Goal: Task Accomplishment & Management: Use online tool/utility

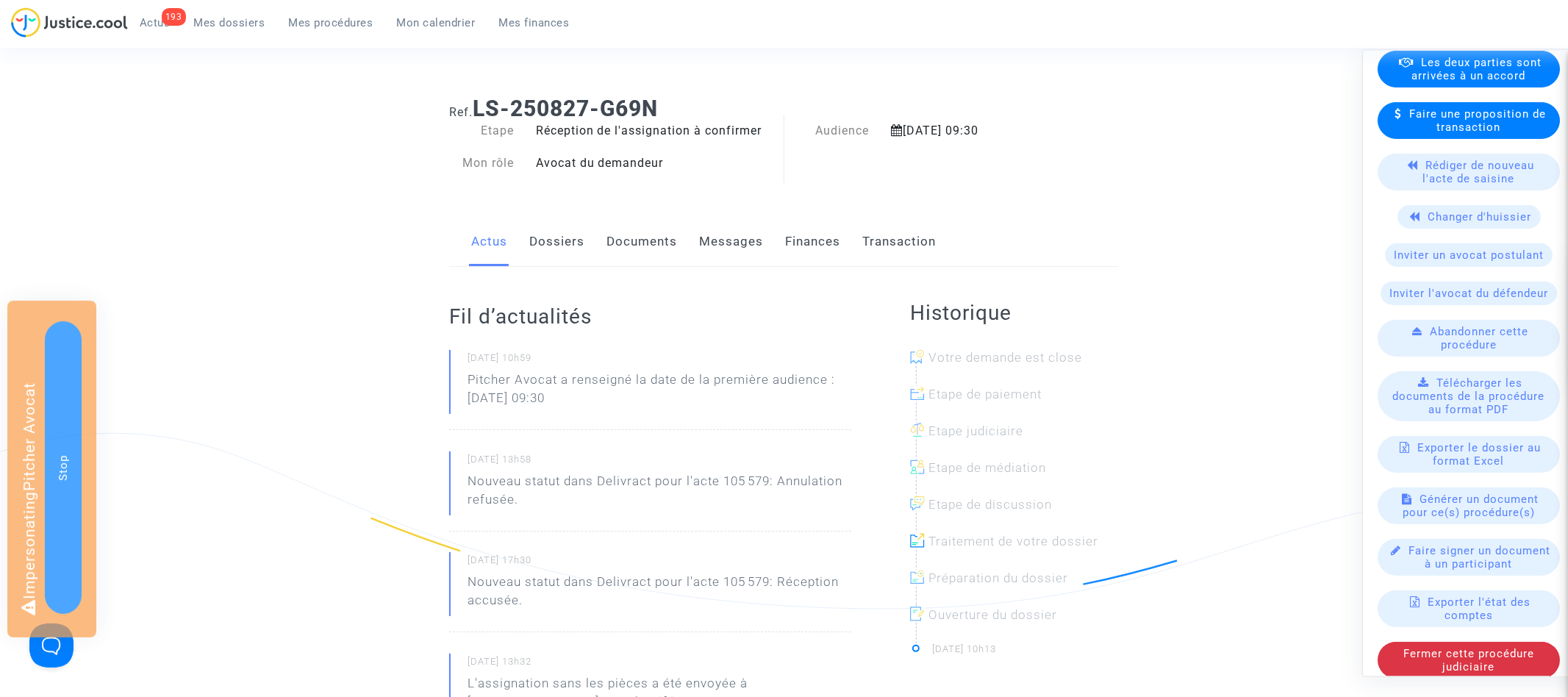
click at [1491, 499] on span "Générer un document pour ce(s) procédure(s)" at bounding box center [1471, 505] width 137 height 26
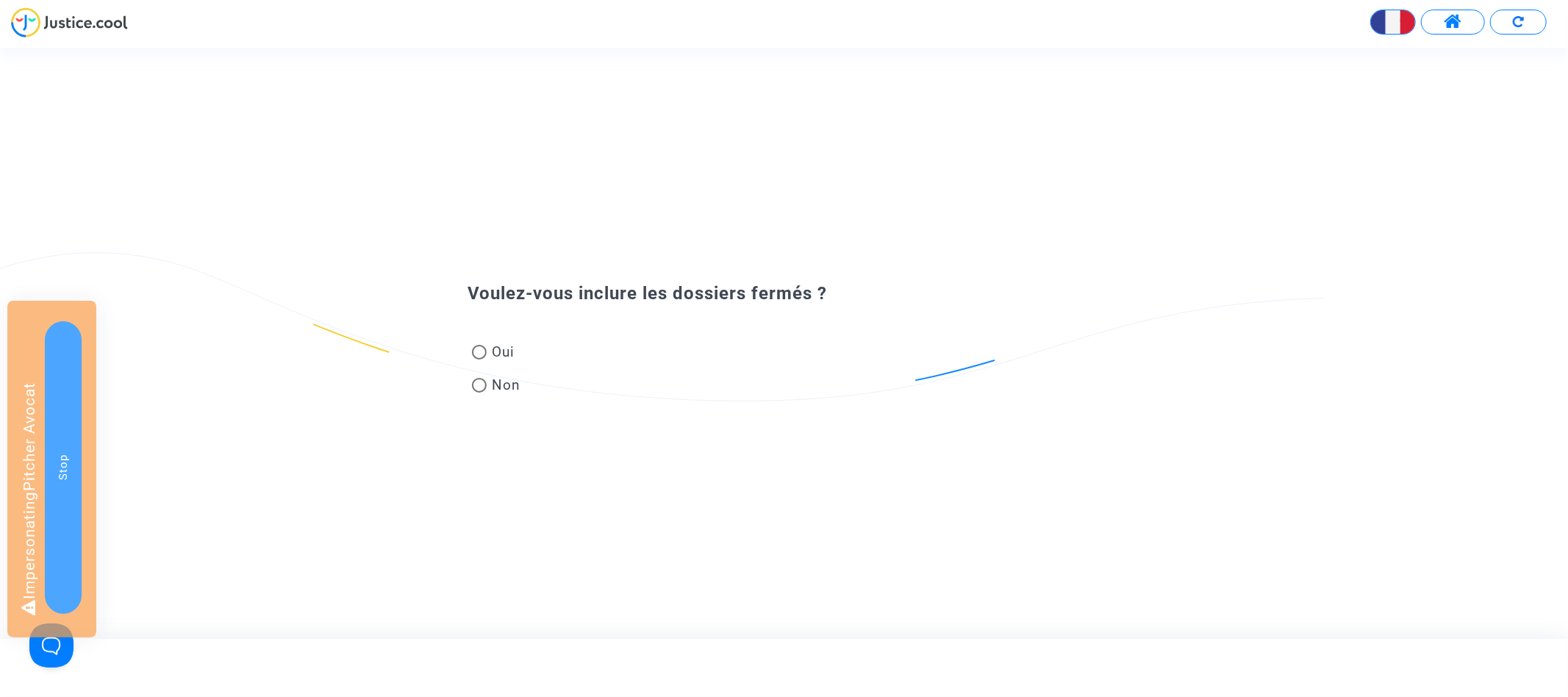
click at [507, 360] on span "Oui" at bounding box center [501, 351] width 28 height 20
click at [479, 360] on input "Oui" at bounding box center [478, 360] width 1 height 1
radio input "true"
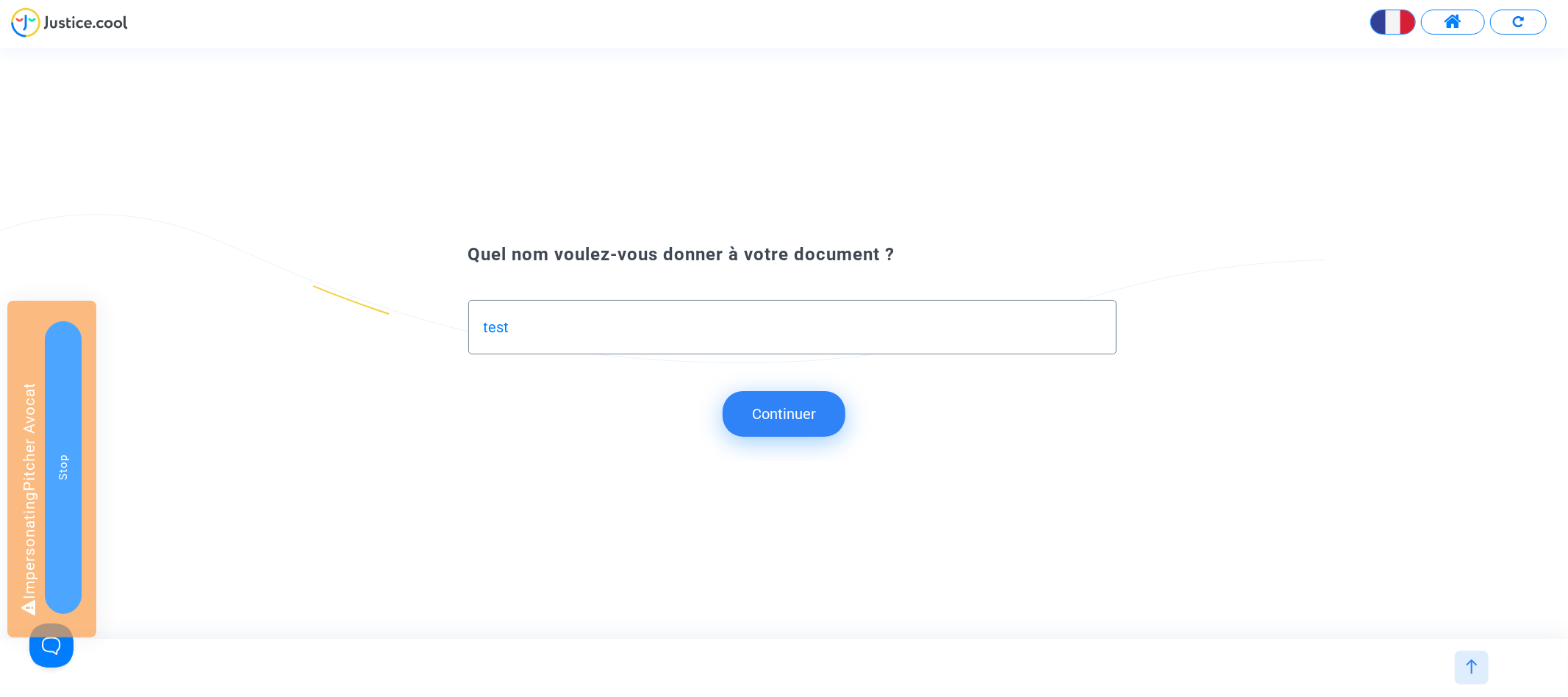
type input "test"
click at [765, 416] on button "Continuer" at bounding box center [783, 414] width 122 height 46
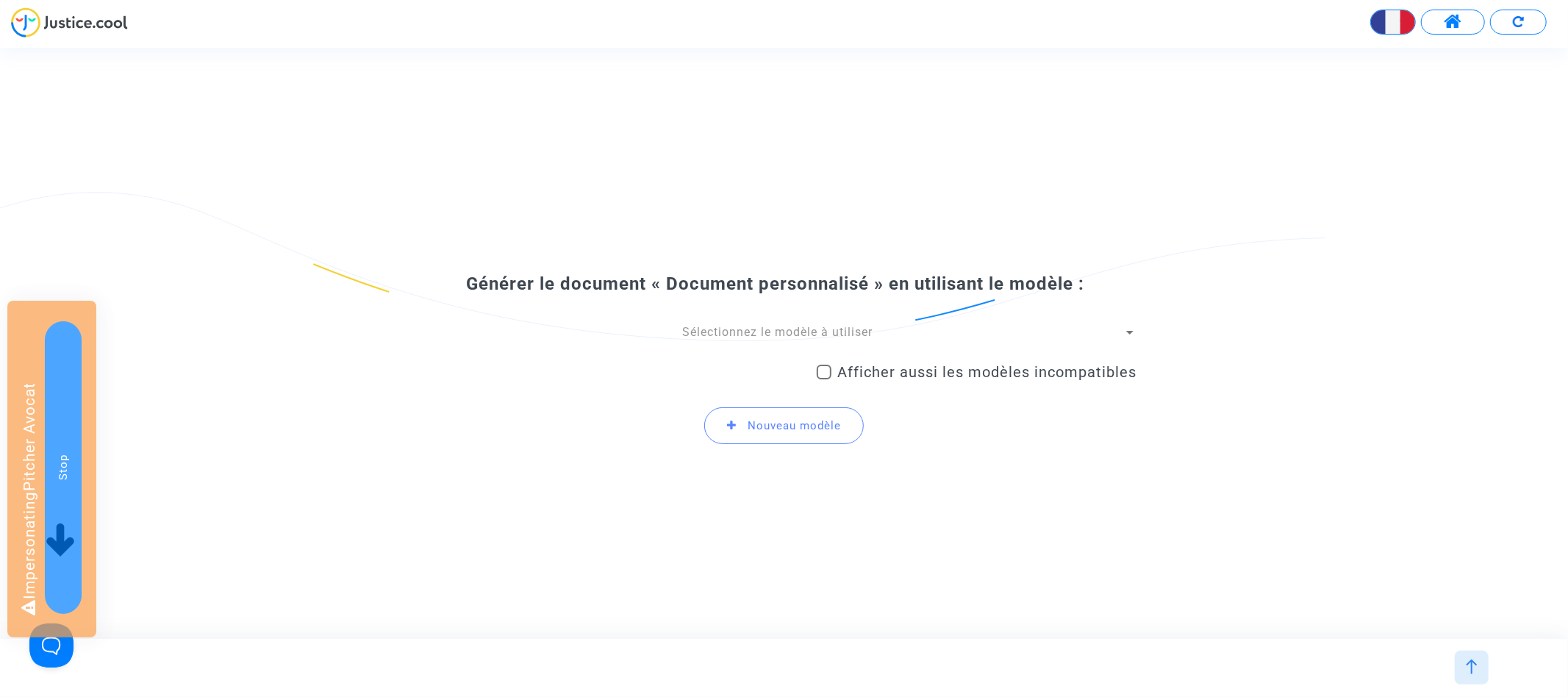
click at [714, 333] on span "Sélectionnez le modèle à utiliser" at bounding box center [777, 332] width 190 height 14
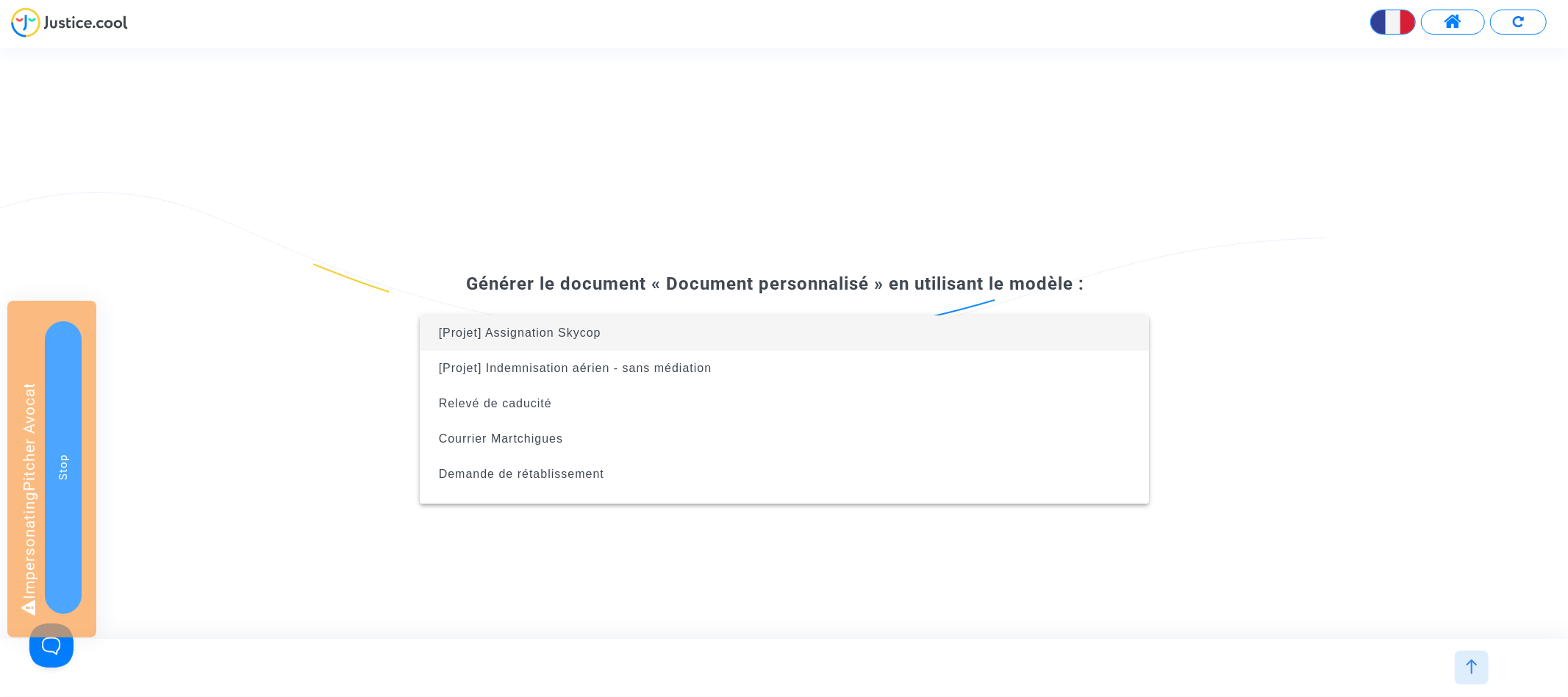
click at [697, 337] on span "[Projet] Assignation Skycop" at bounding box center [784, 333] width 706 height 36
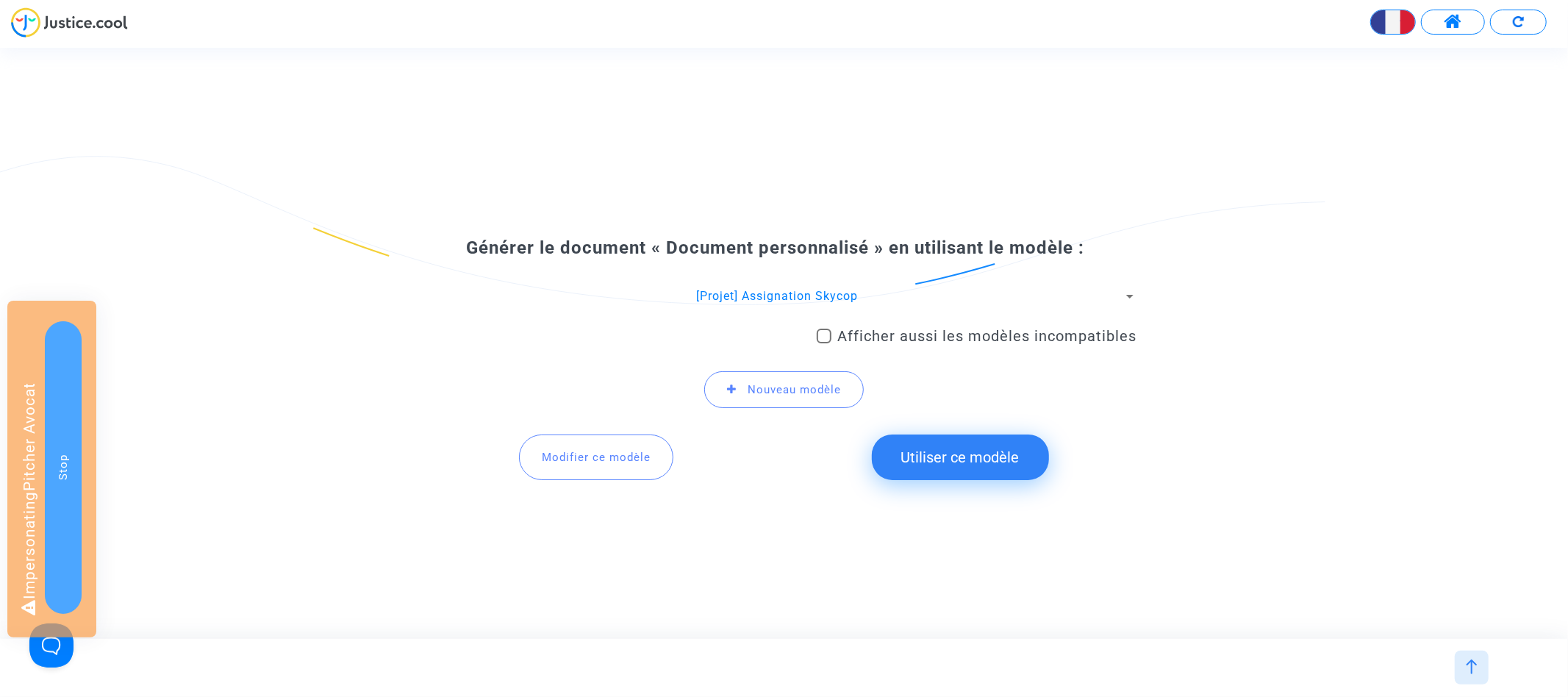
click at [971, 455] on button "Utiliser ce modèle" at bounding box center [960, 458] width 177 height 46
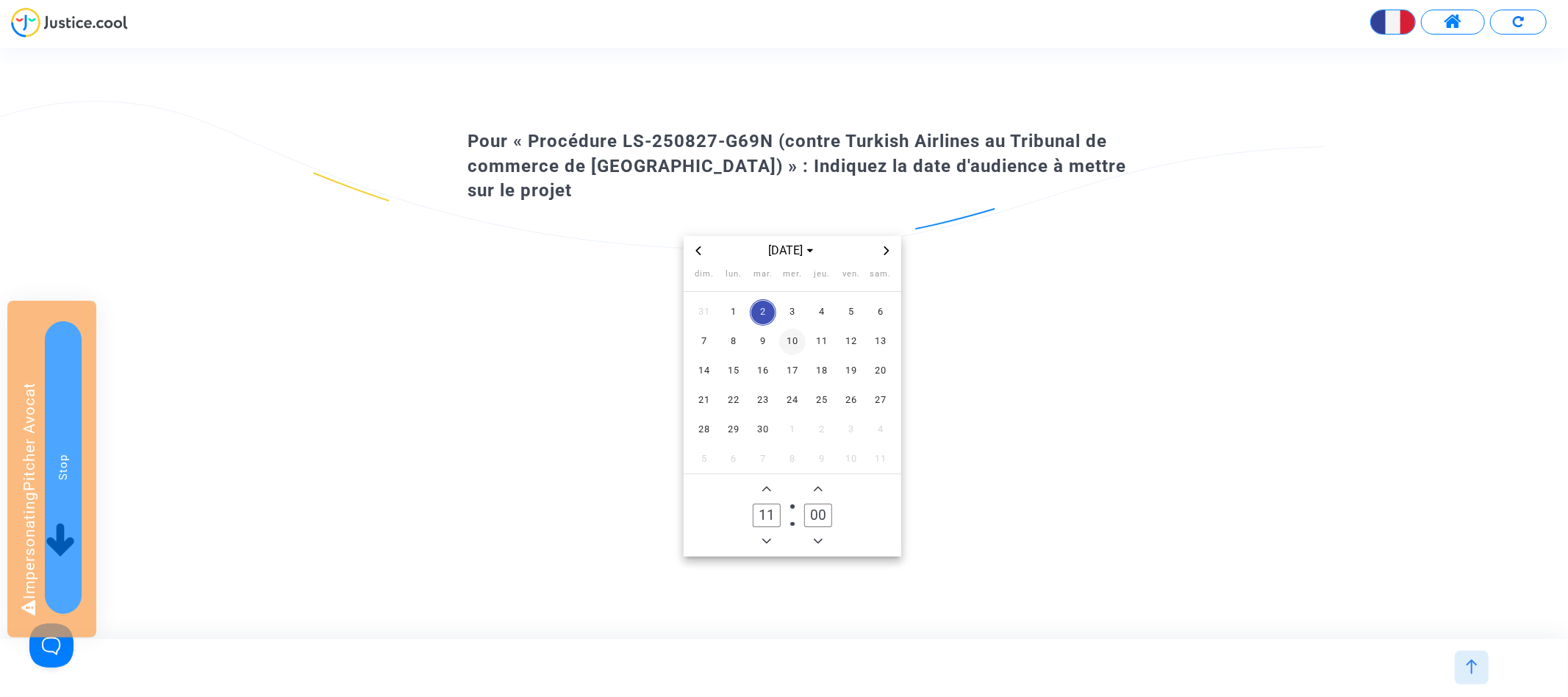
click at [782, 330] on span "10" at bounding box center [792, 341] width 26 height 26
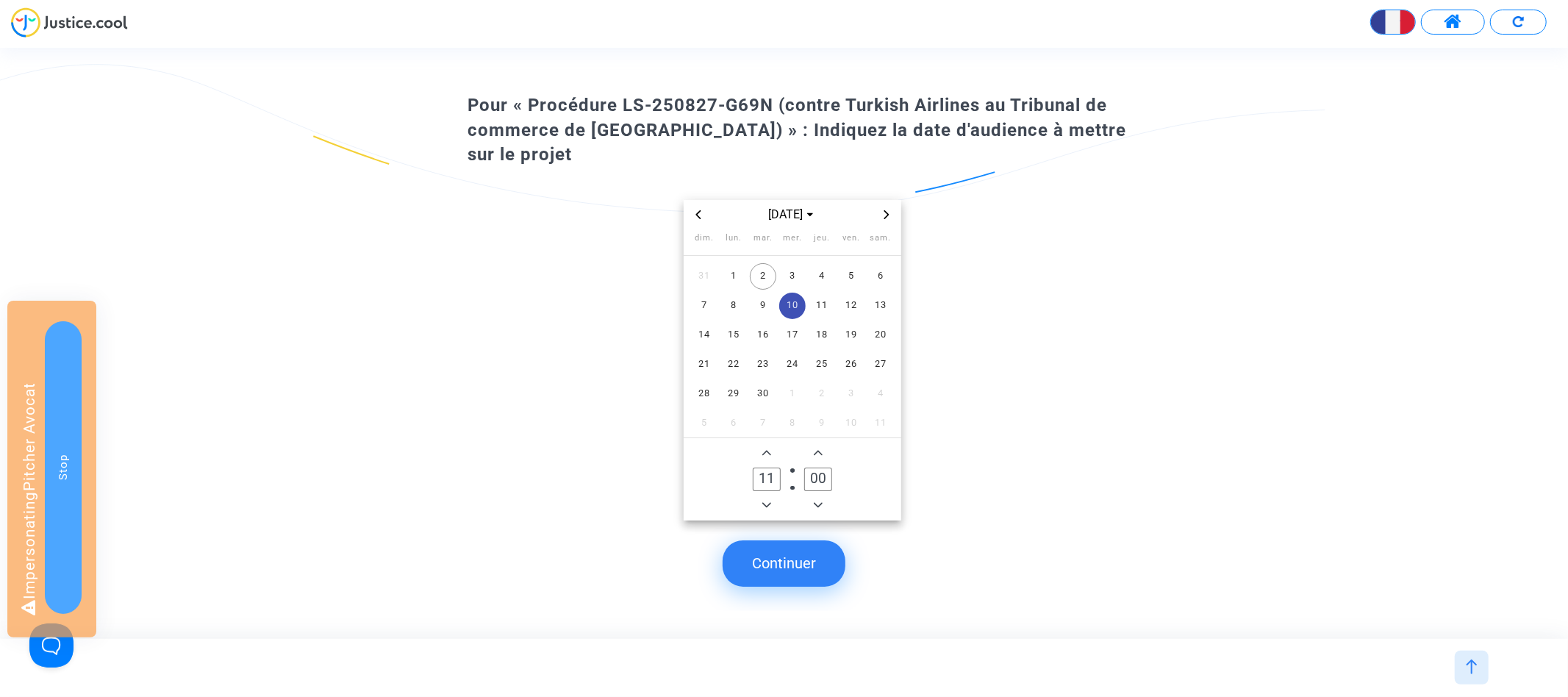
click at [805, 553] on button "Continuer" at bounding box center [783, 563] width 122 height 46
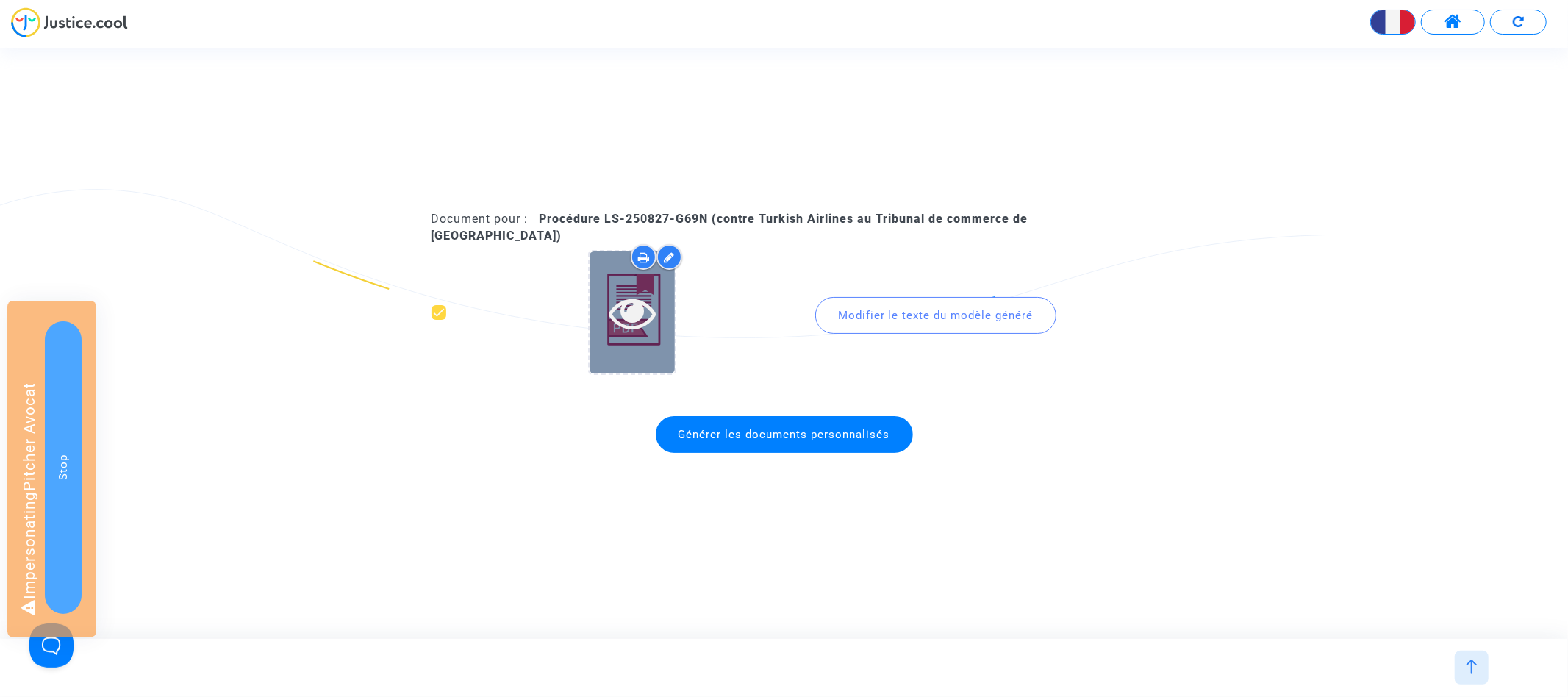
click at [644, 300] on icon at bounding box center [632, 313] width 47 height 47
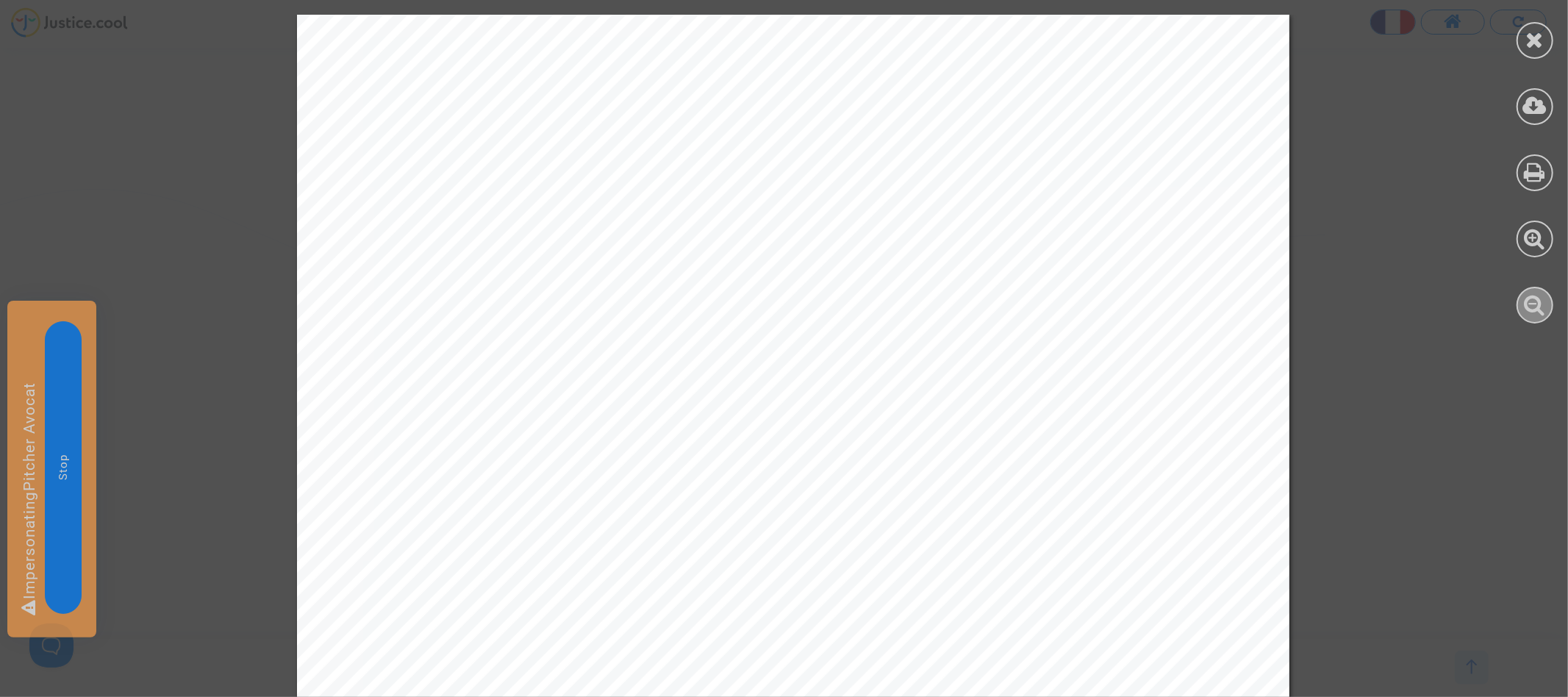
click at [1540, 301] on icon at bounding box center [1535, 304] width 21 height 22
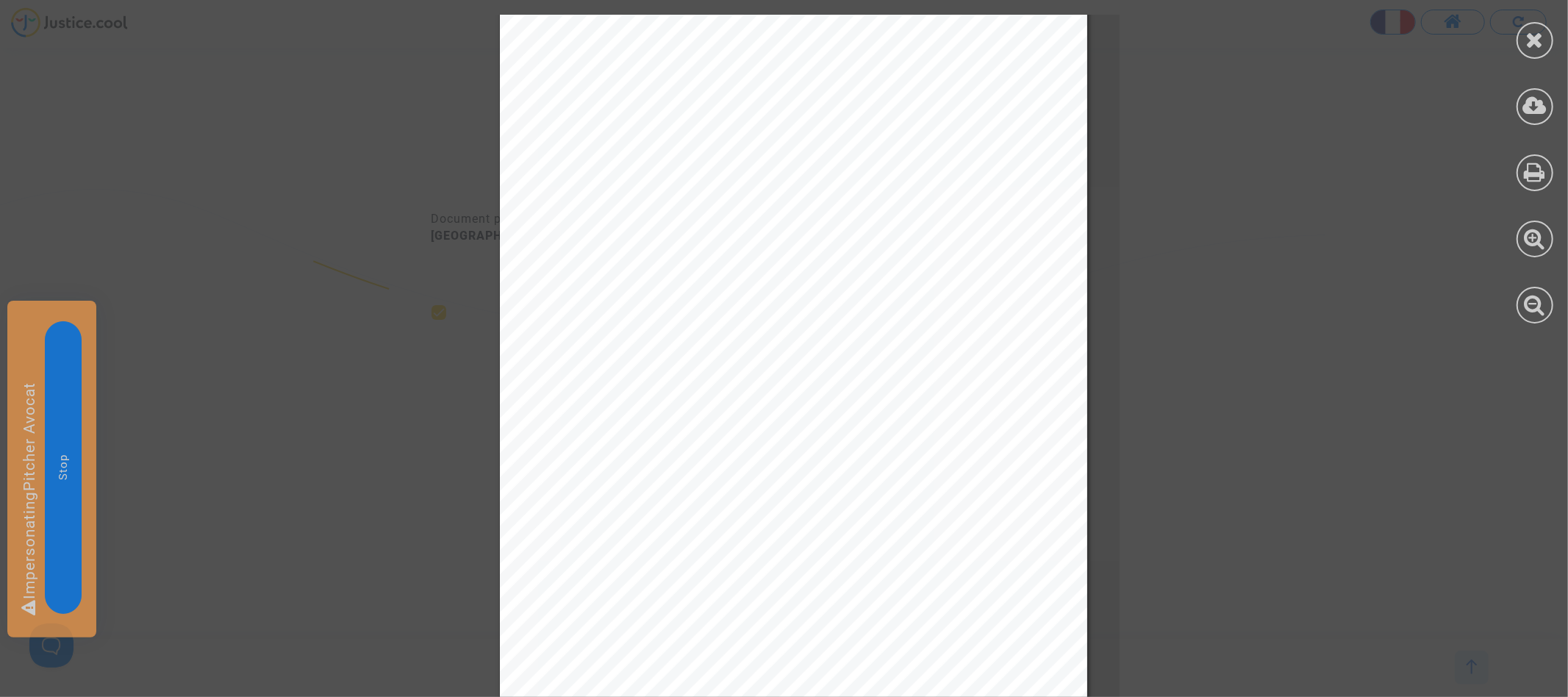
scroll to position [83, 0]
click at [1550, 45] on div at bounding box center [1535, 40] width 37 height 37
